Goal: Find specific page/section: Find specific page/section

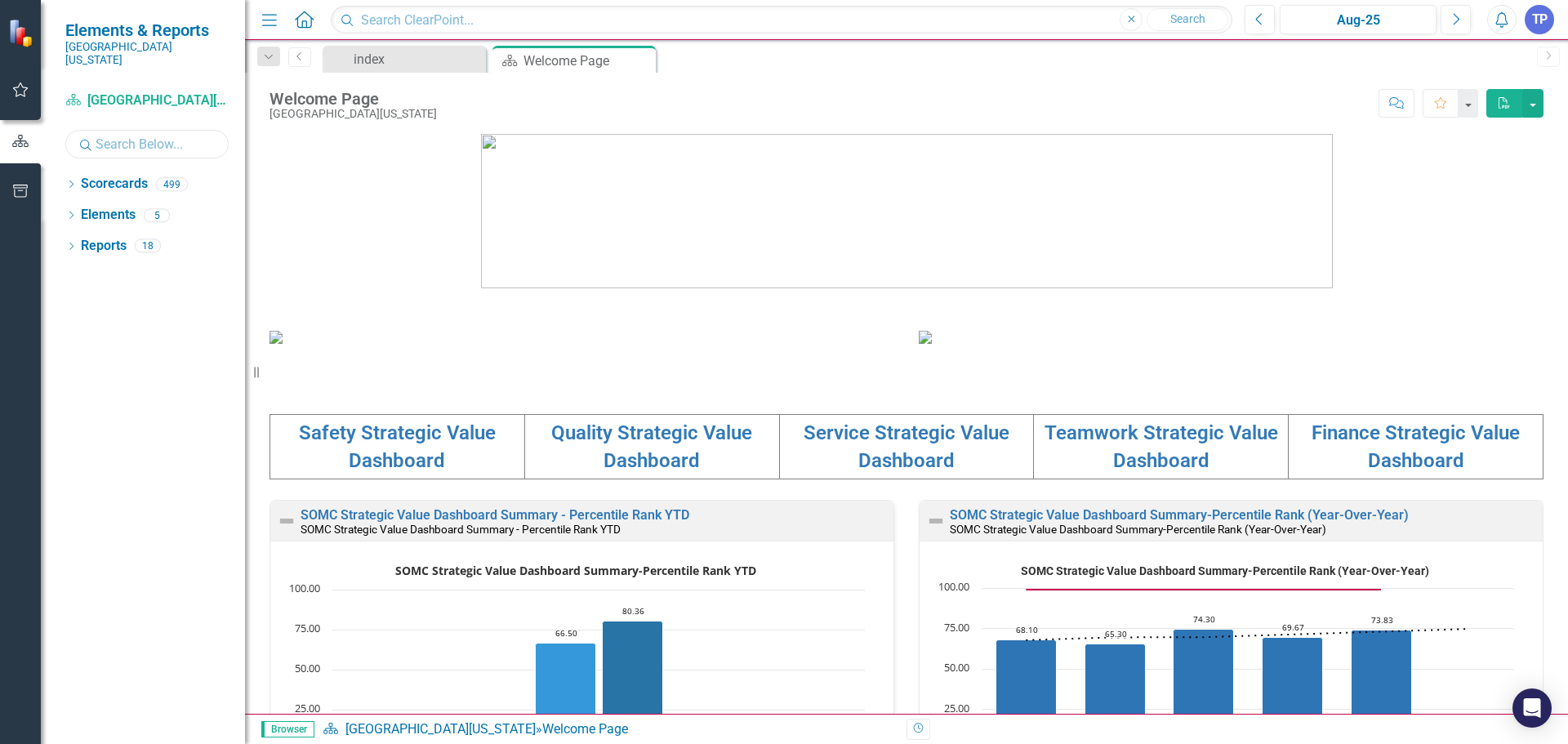
click at [125, 143] on input "text" at bounding box center [147, 144] width 164 height 29
click at [114, 236] on link "Reports" at bounding box center [103, 246] width 46 height 19
click at [135, 134] on input "[PERSON_NAME]" at bounding box center [147, 144] width 164 height 29
type input "b"
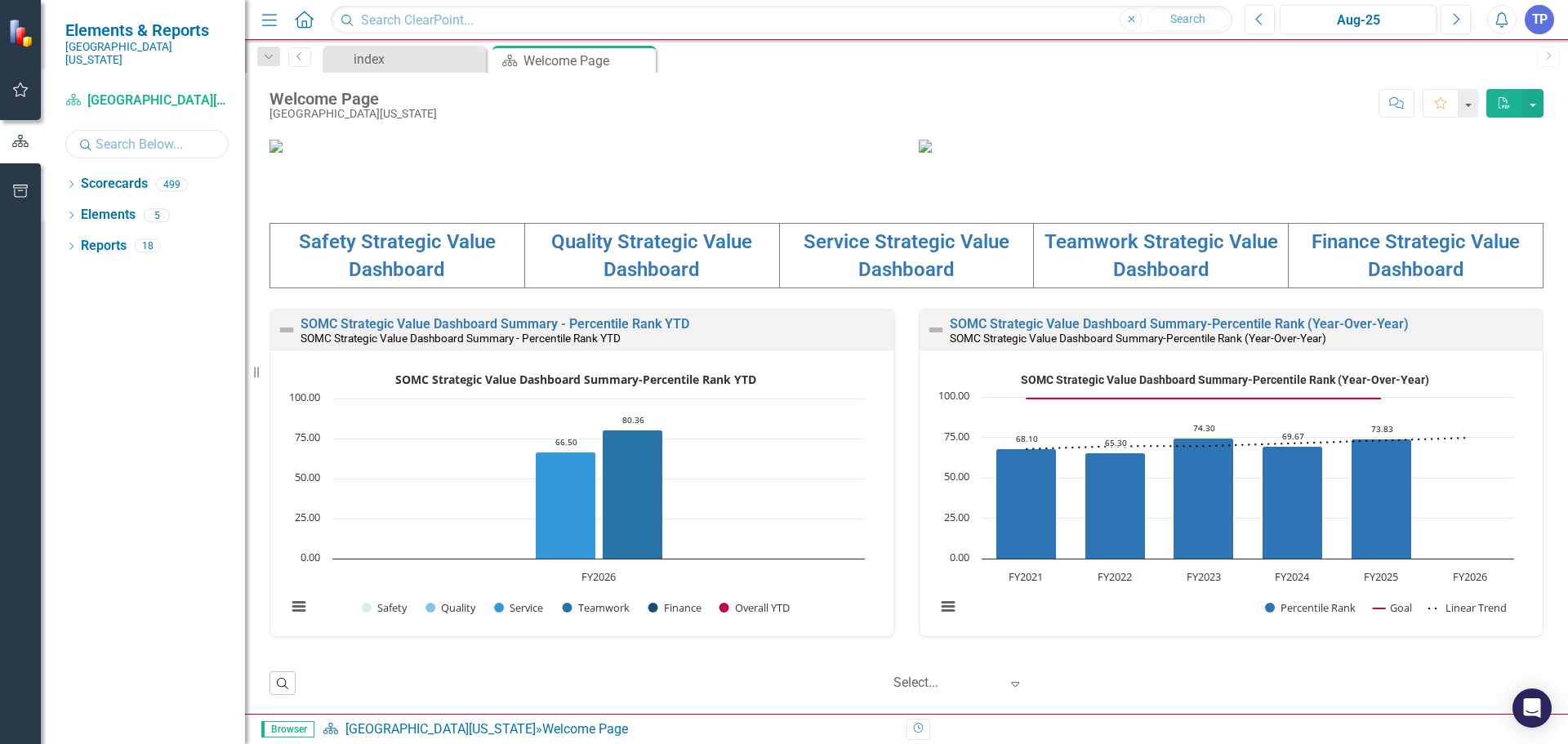
scroll to position [563, 0]
click at [414, 246] on link "Safety Strategic Value Dashboard" at bounding box center [398, 256] width 197 height 51
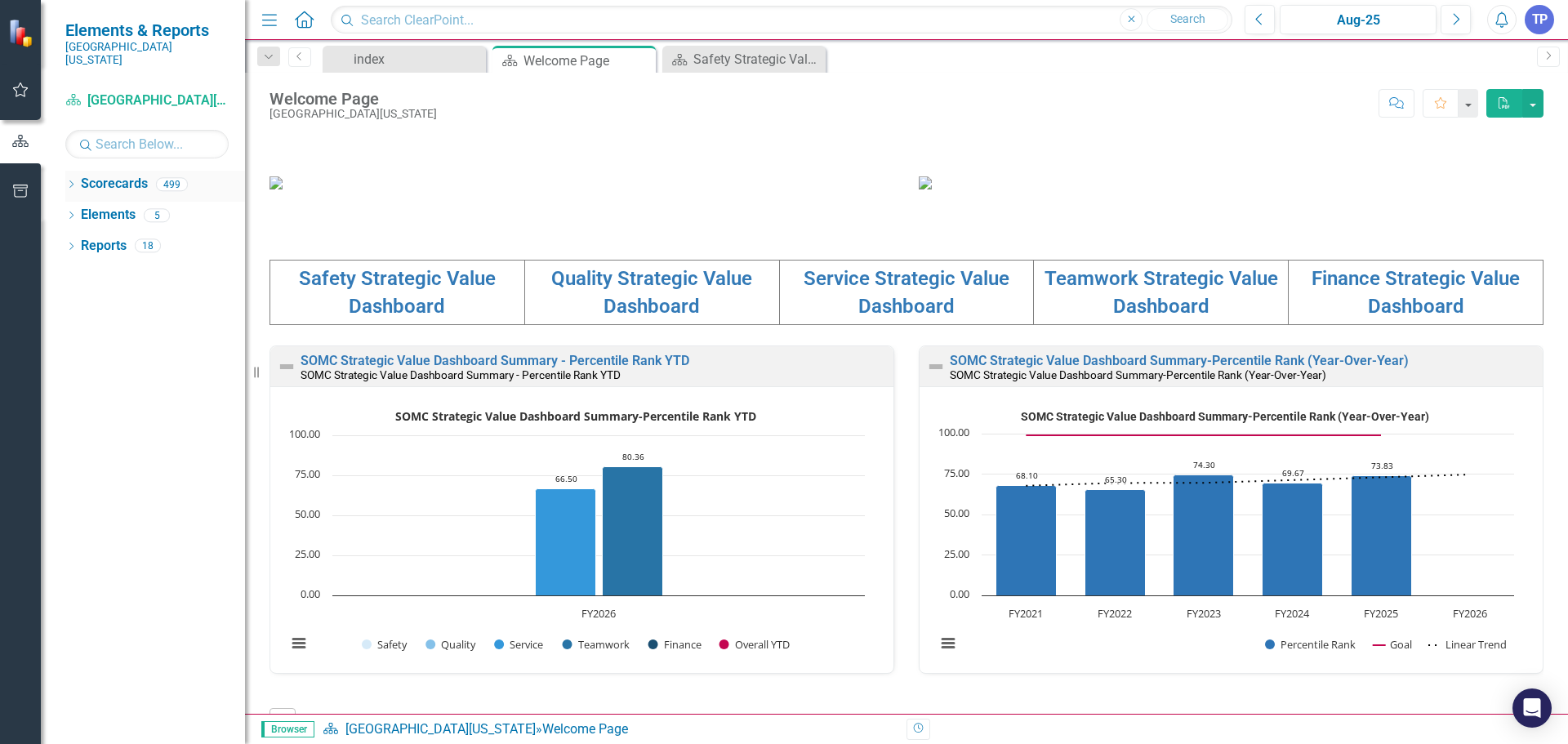
click at [79, 170] on div "Dropdown Scorecards 499" at bounding box center [155, 186] width 180 height 31
click at [124, 175] on link "Scorecards" at bounding box center [114, 184] width 67 height 19
click at [707, 62] on div "Safety Strategic Value Dashboard" at bounding box center [747, 59] width 108 height 20
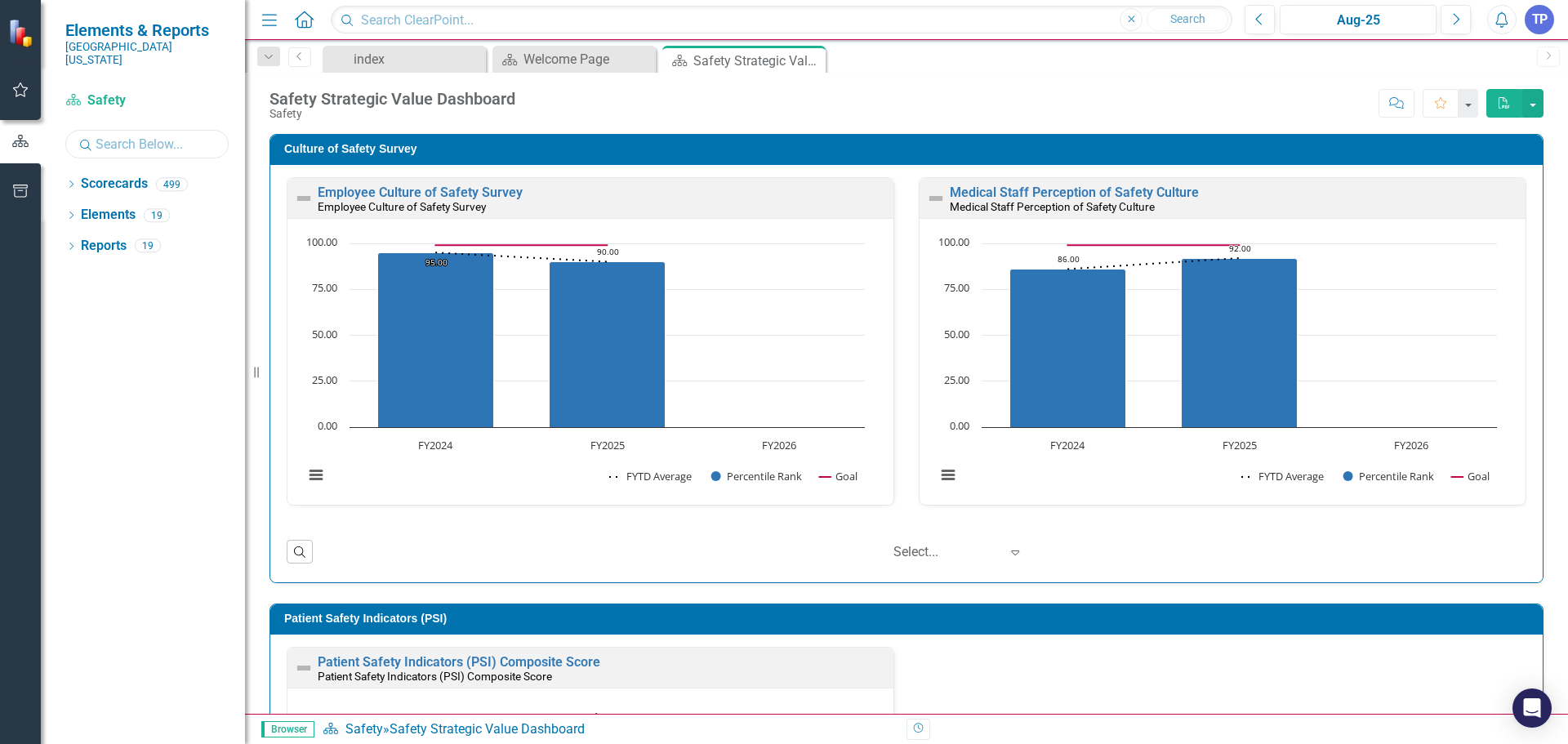
click at [131, 133] on input "text" at bounding box center [147, 144] width 164 height 29
type input "[PERSON_NAME]"
click at [137, 239] on div "0" at bounding box center [147, 246] width 26 height 14
click at [164, 177] on div "3" at bounding box center [169, 184] width 26 height 14
click at [475, 22] on input "text" at bounding box center [781, 20] width 902 height 29
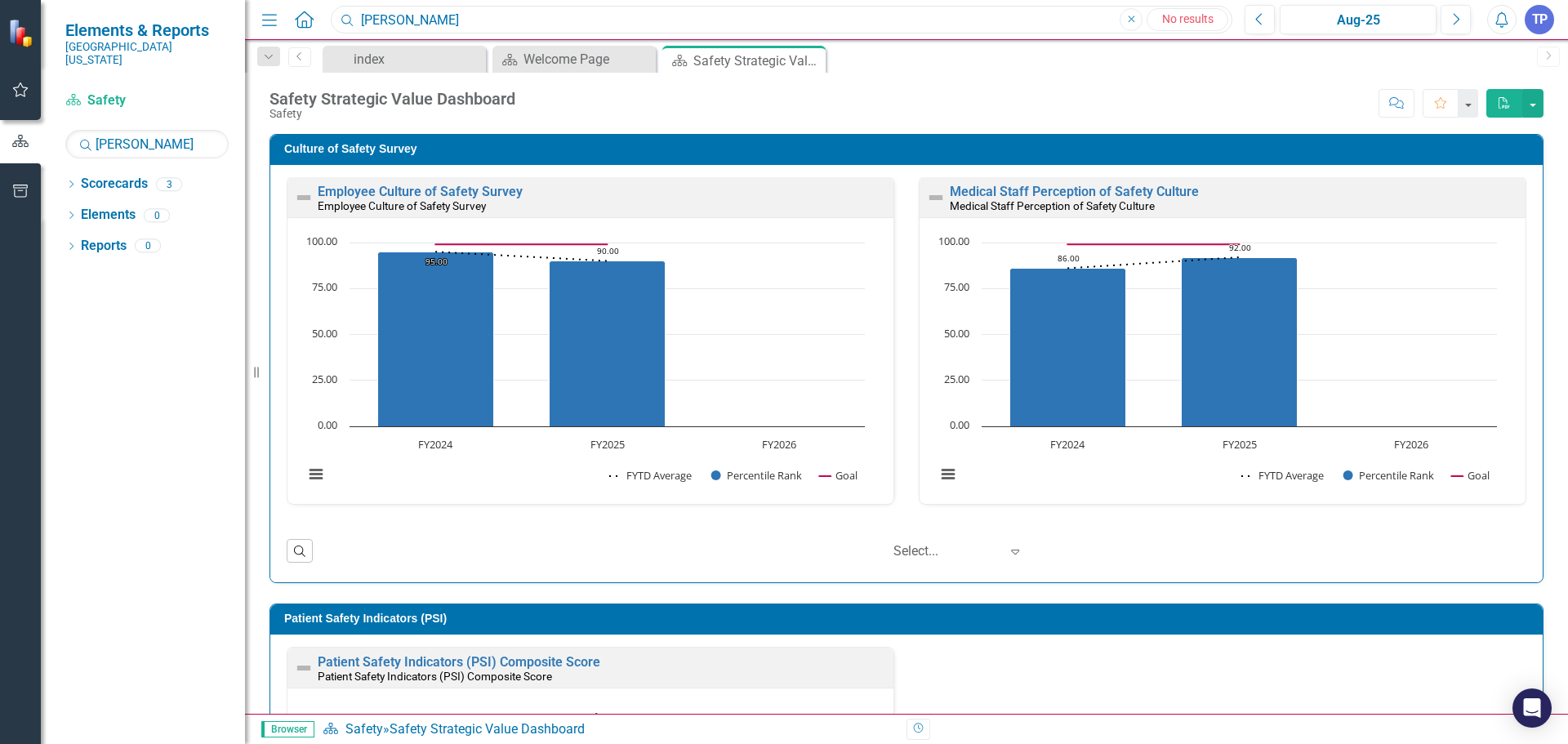
type input "[PERSON_NAME]"
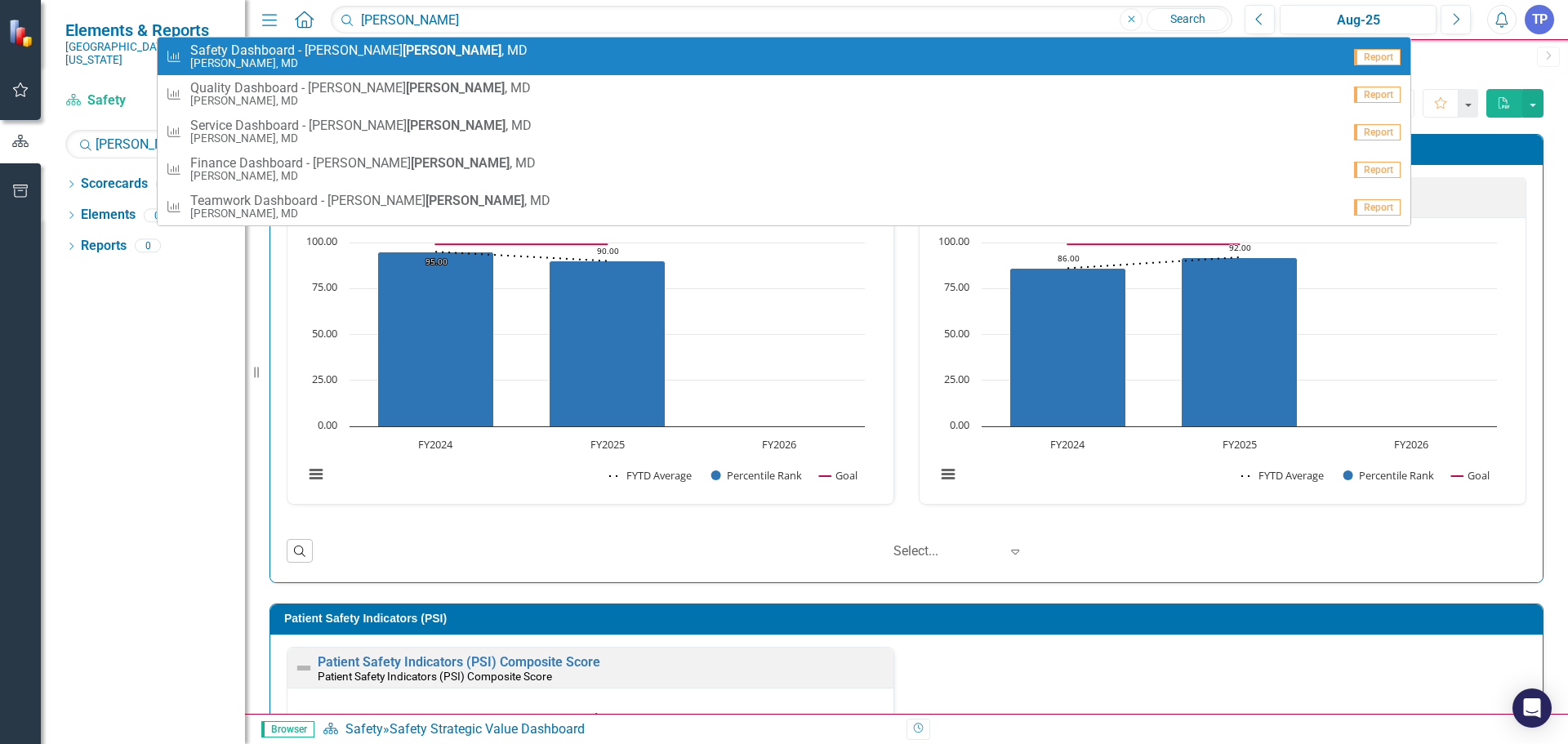
click at [399, 51] on span "Safety Dashboard - [PERSON_NAME] , MD" at bounding box center [359, 50] width 337 height 14
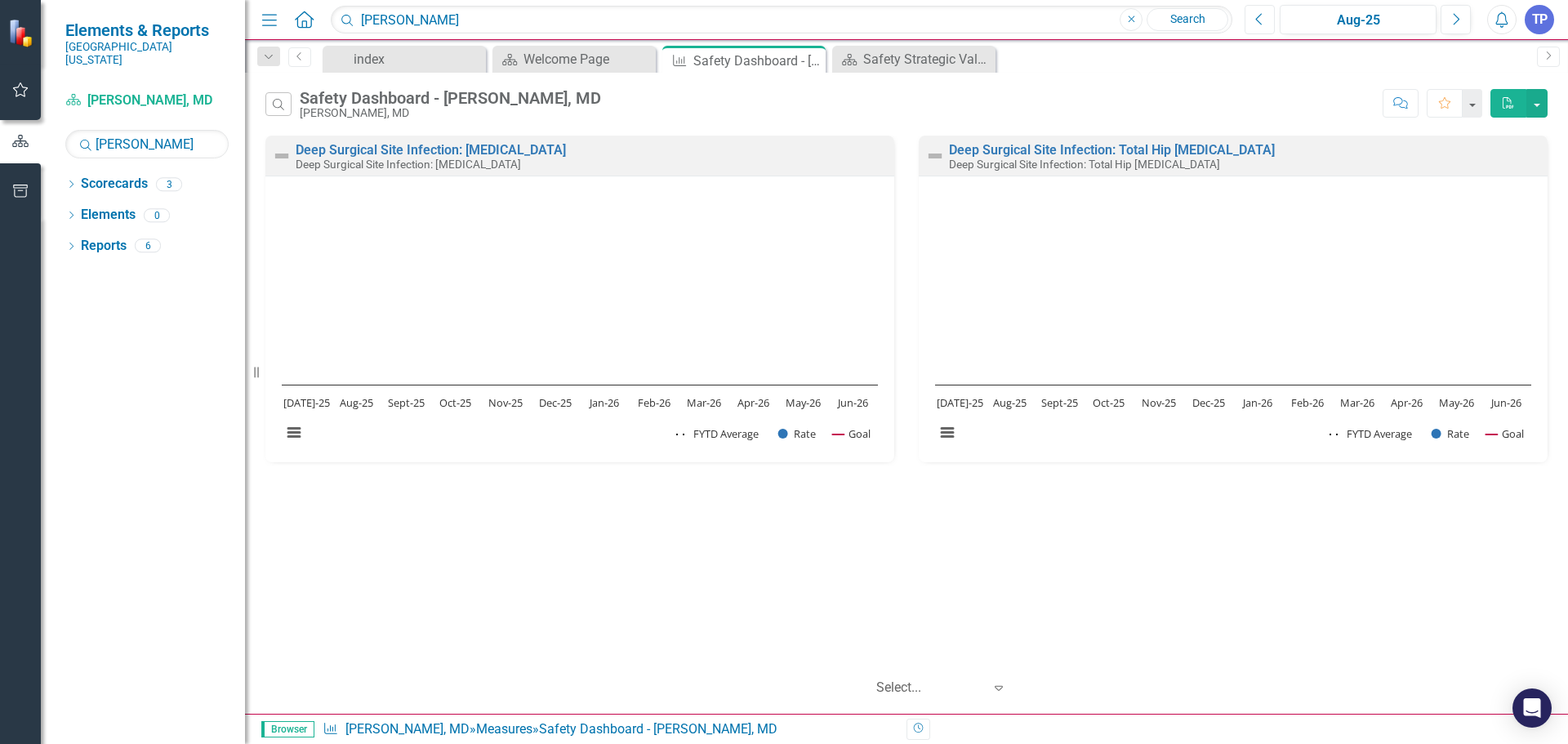
click at [1254, 19] on button "Previous" at bounding box center [1260, 19] width 31 height 30
click at [114, 177] on link "Scorecards" at bounding box center [114, 184] width 67 height 19
click at [153, 92] on link "Scorecard [PERSON_NAME], MD" at bounding box center [147, 101] width 164 height 19
